Goal: Task Accomplishment & Management: Manage account settings

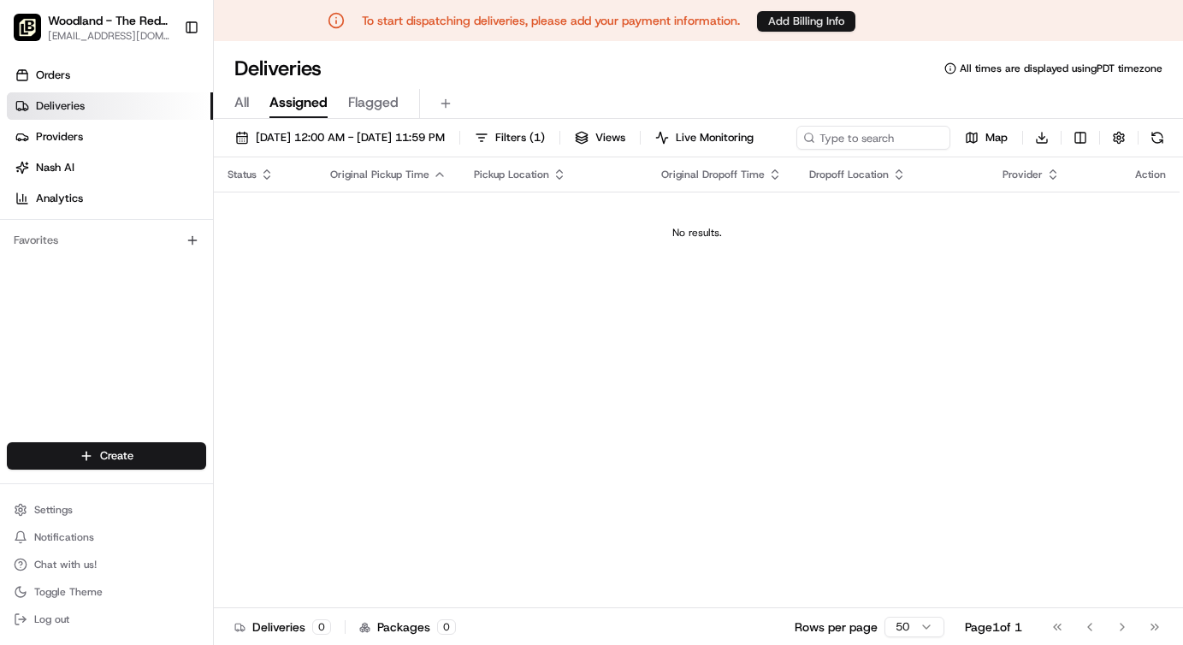
click at [809, 25] on button "Add Billing Info" at bounding box center [806, 21] width 98 height 21
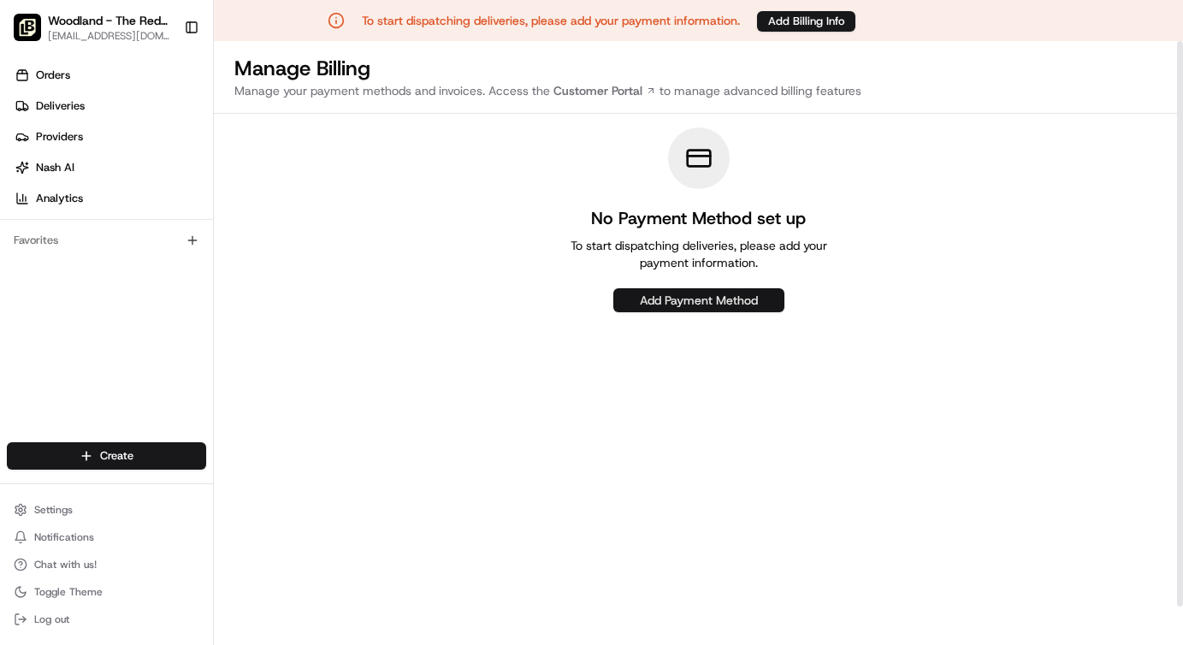
click at [665, 296] on button "Add Payment Method" at bounding box center [699, 300] width 171 height 24
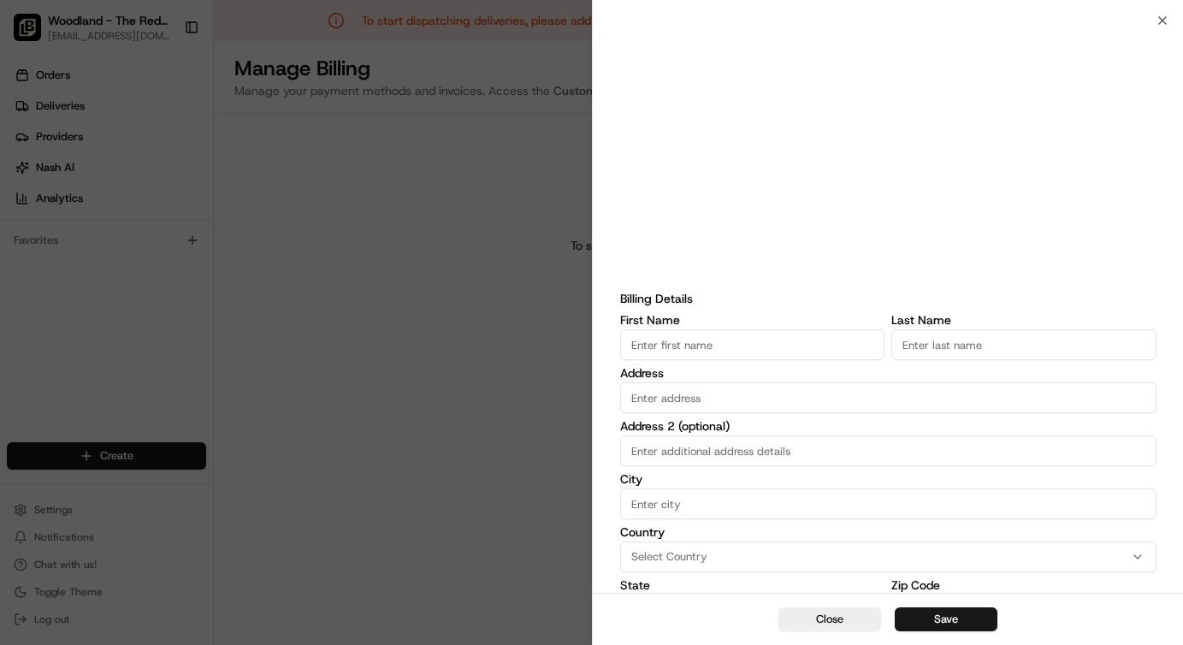
click at [681, 343] on input "First Name" at bounding box center [752, 344] width 264 height 31
type input "[PERSON_NAME]"
type input "LISATH"
type input "1409 Sundance Dr"
type input "[GEOGRAPHIC_DATA]"
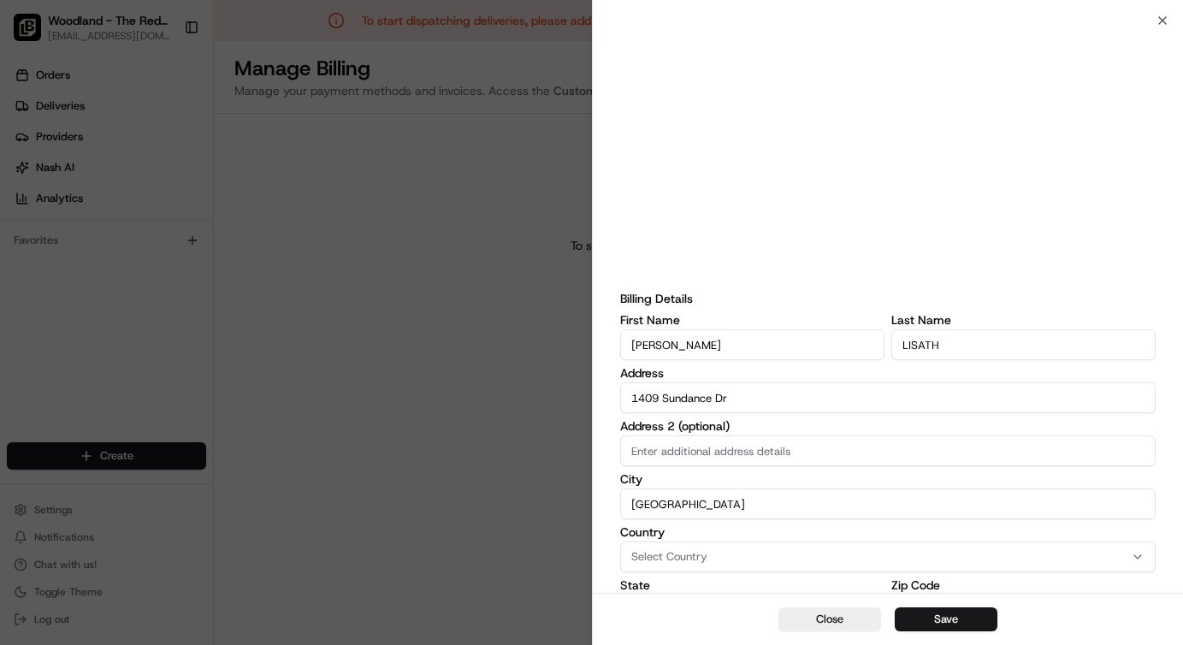
type input "CA"
type input "95961"
type input "[EMAIL_ADDRESS][DOMAIN_NAME]"
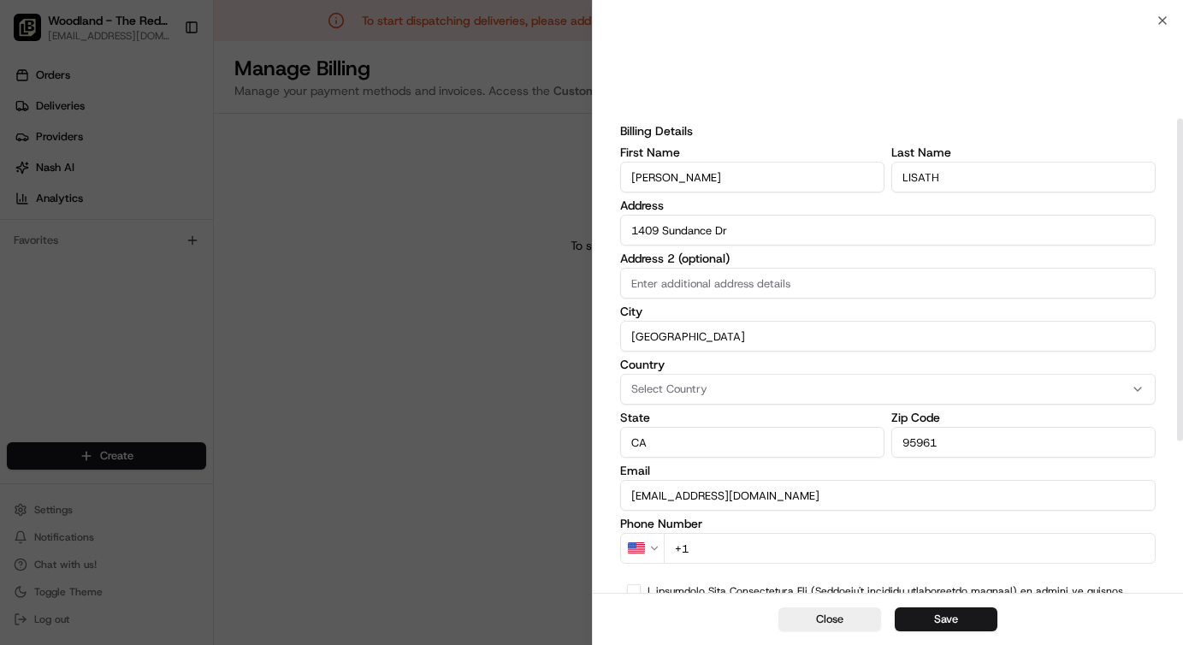
scroll to position [174, 0]
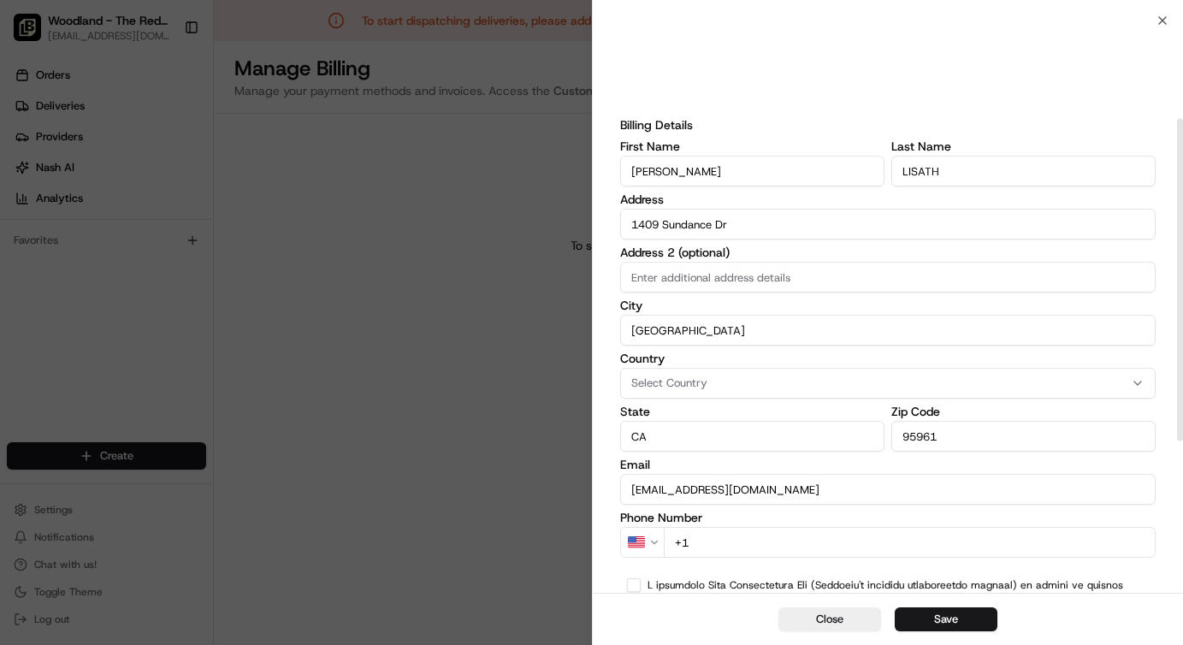
click at [714, 380] on div "Select Country" at bounding box center [889, 383] width 528 height 15
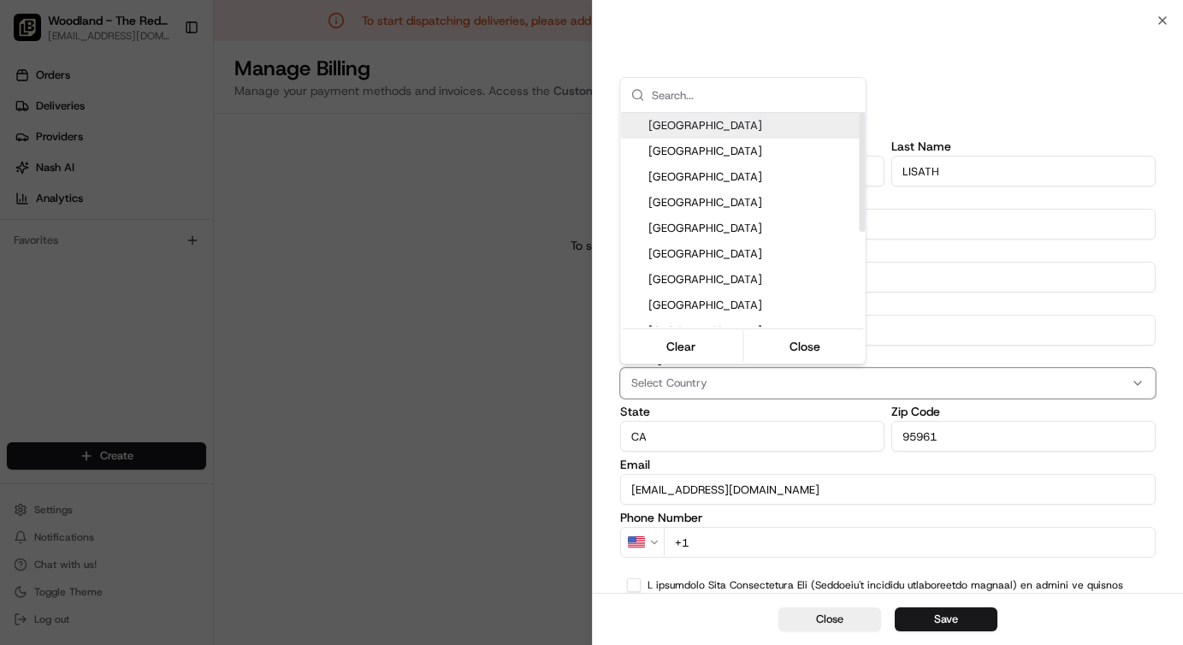
click at [691, 123] on span "[GEOGRAPHIC_DATA]" at bounding box center [754, 125] width 211 height 15
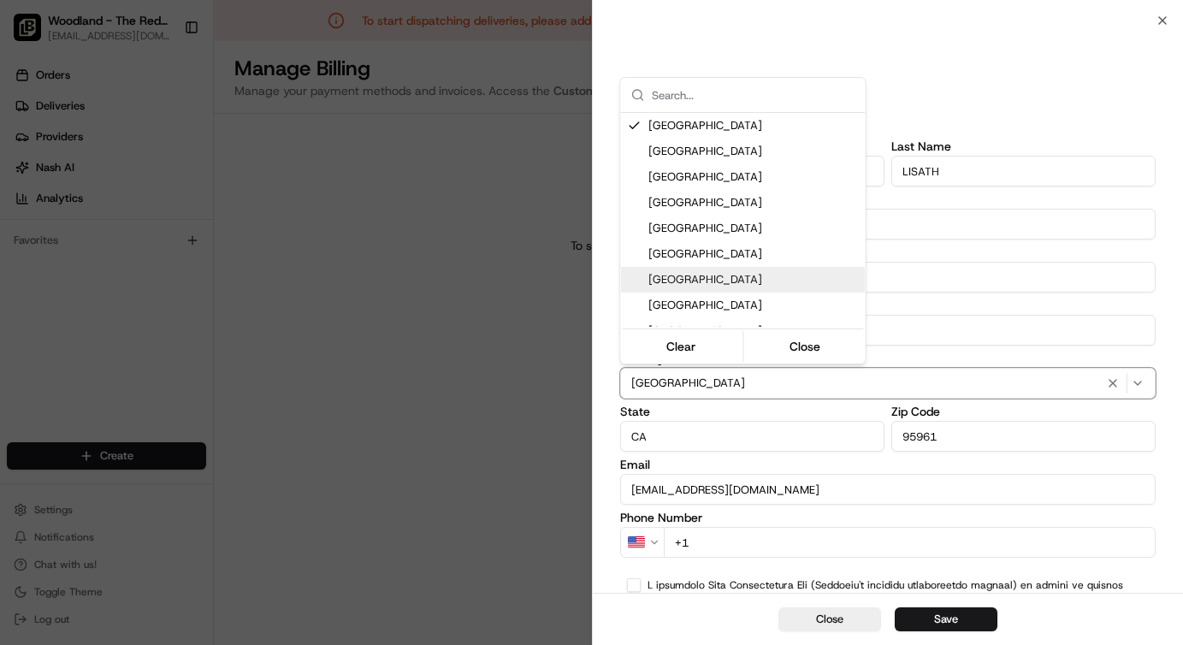
click at [695, 406] on div at bounding box center [591, 322] width 1183 height 645
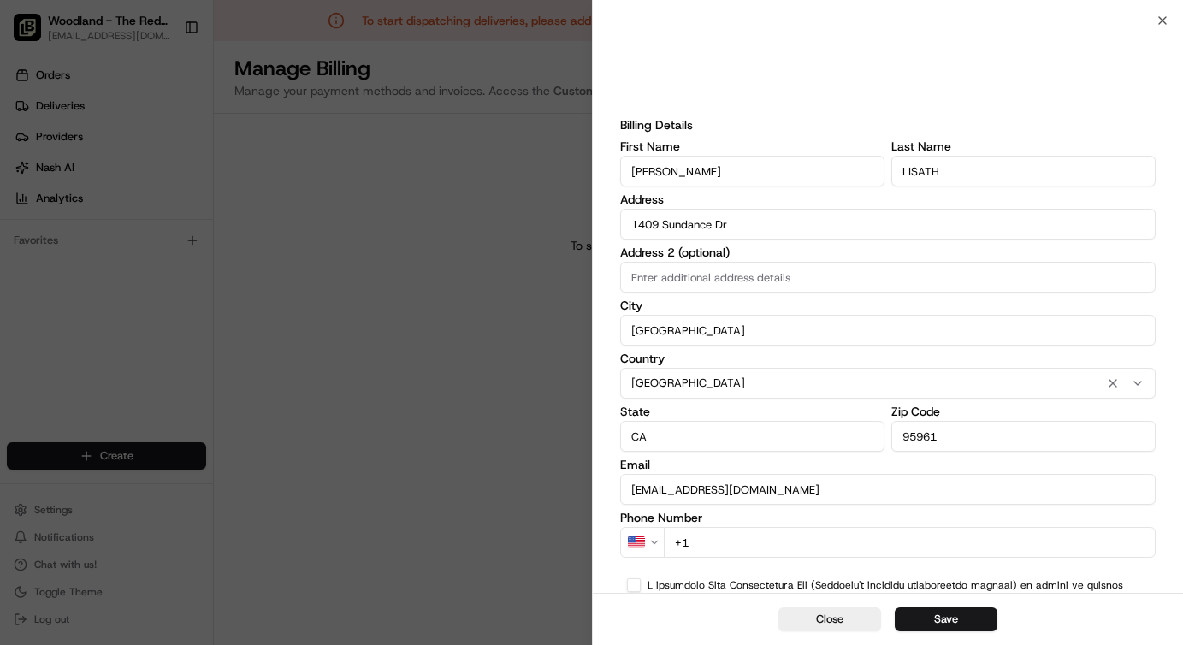
scroll to position [311, 0]
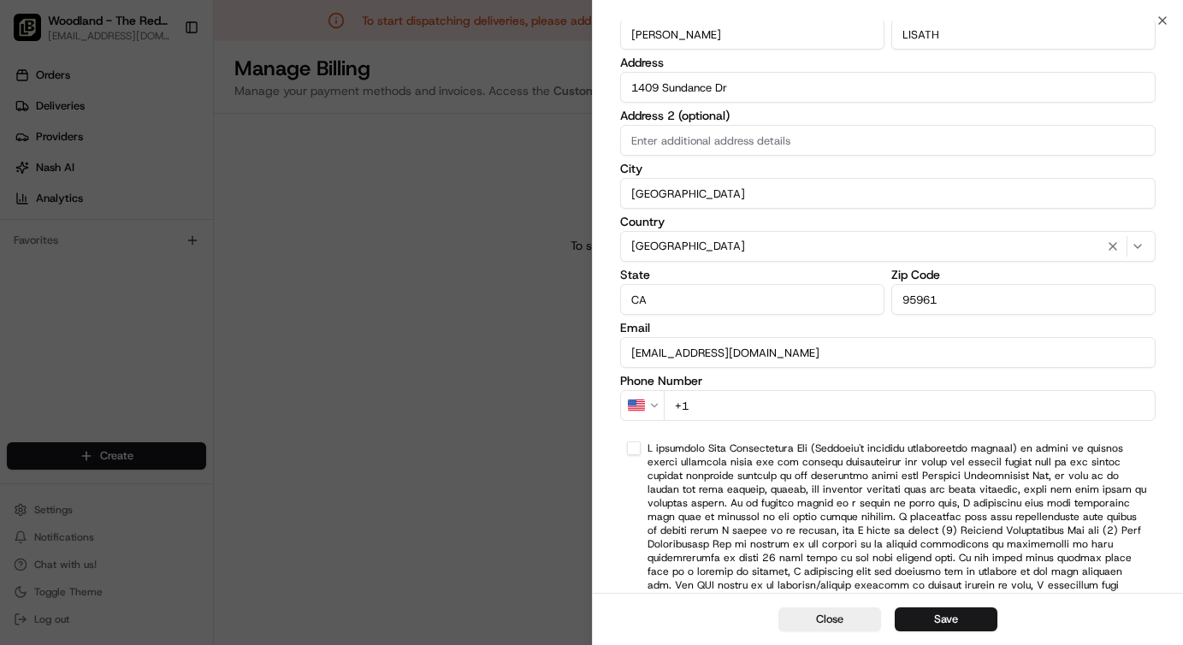
click at [706, 402] on input "+1" at bounding box center [910, 405] width 493 height 31
type input "[PHONE_NUMBER]"
click at [639, 452] on button "button" at bounding box center [634, 449] width 14 height 14
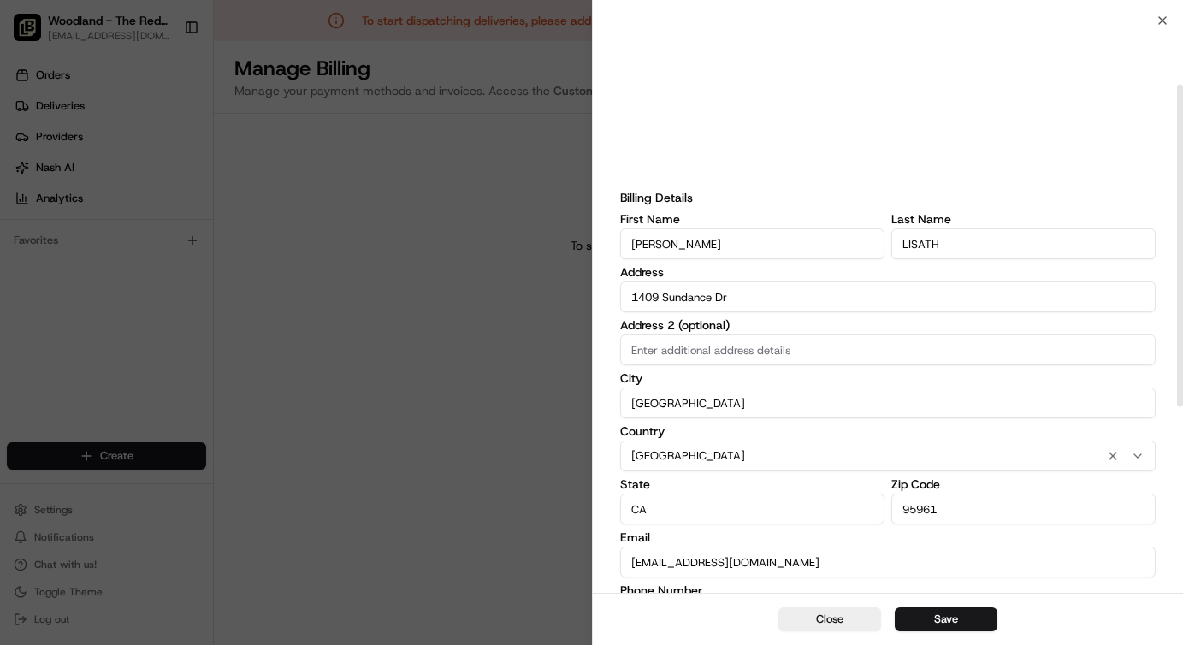
scroll to position [112, 0]
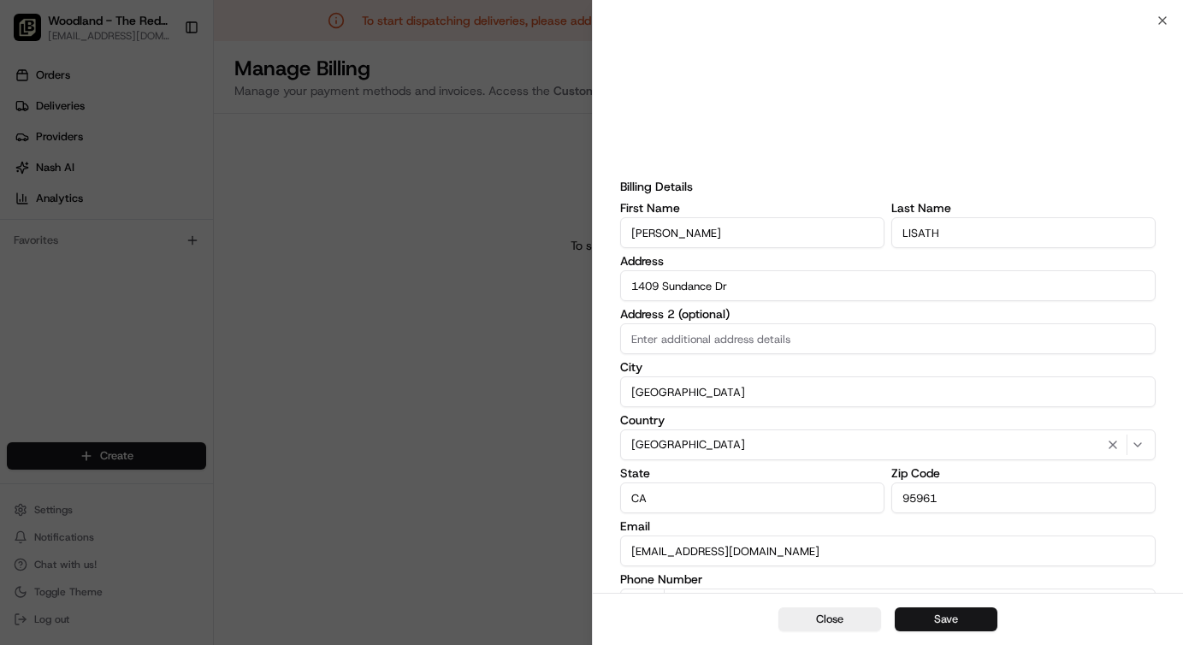
click at [917, 626] on button "Save" at bounding box center [946, 620] width 103 height 24
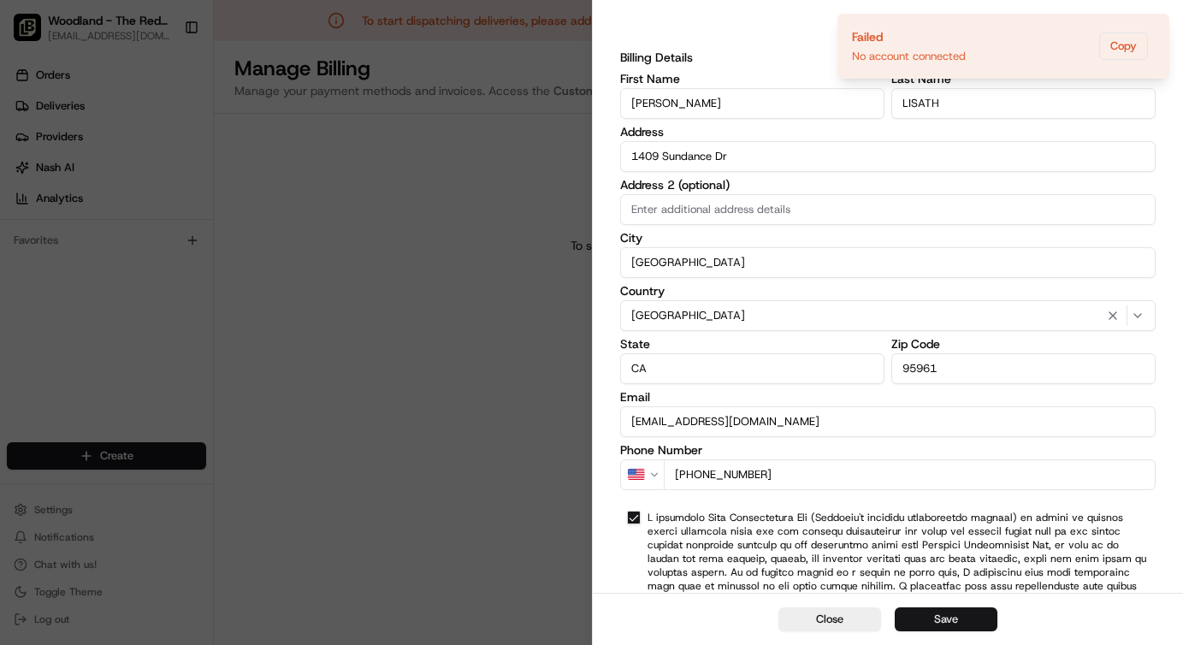
click at [909, 617] on button "Save" at bounding box center [946, 620] width 103 height 24
